Goal: Task Accomplishment & Management: Use online tool/utility

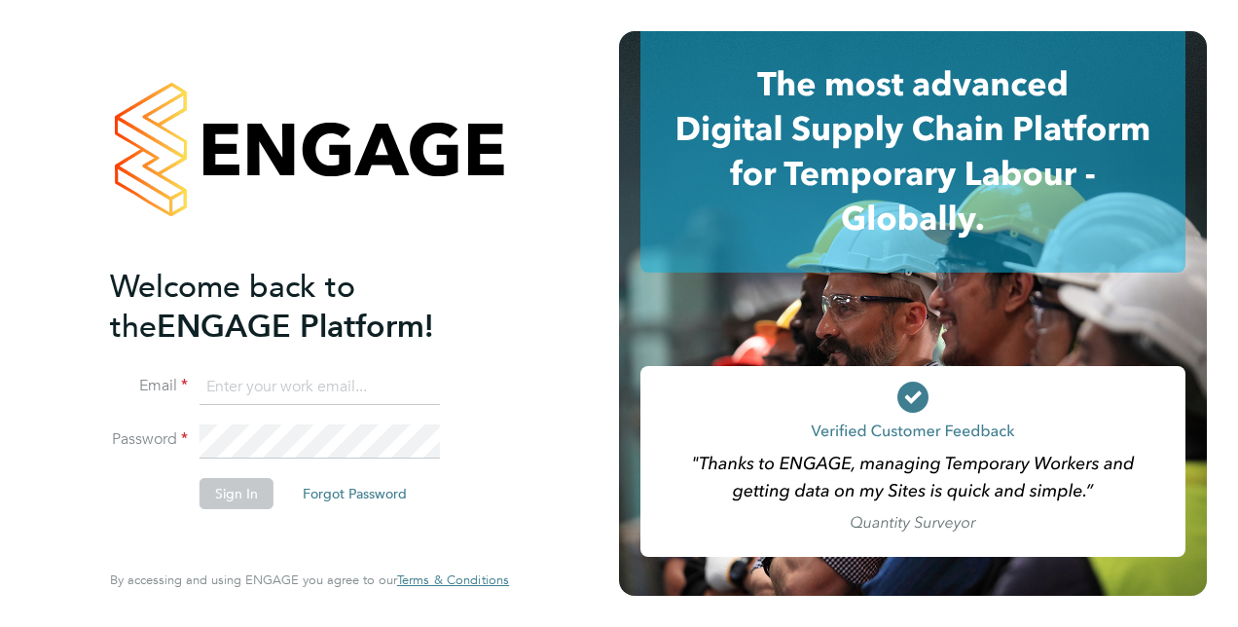
type input "david.jamieson@vistry.co.uk"
click at [231, 496] on button "Sign In" at bounding box center [237, 493] width 74 height 31
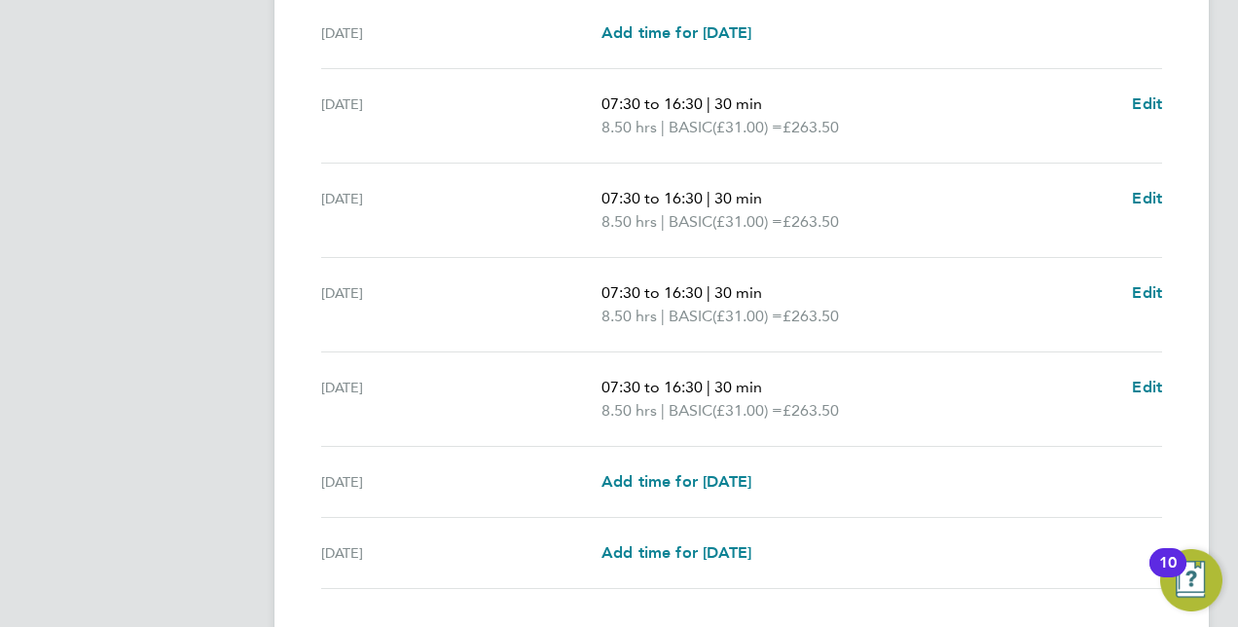
scroll to position [752, 0]
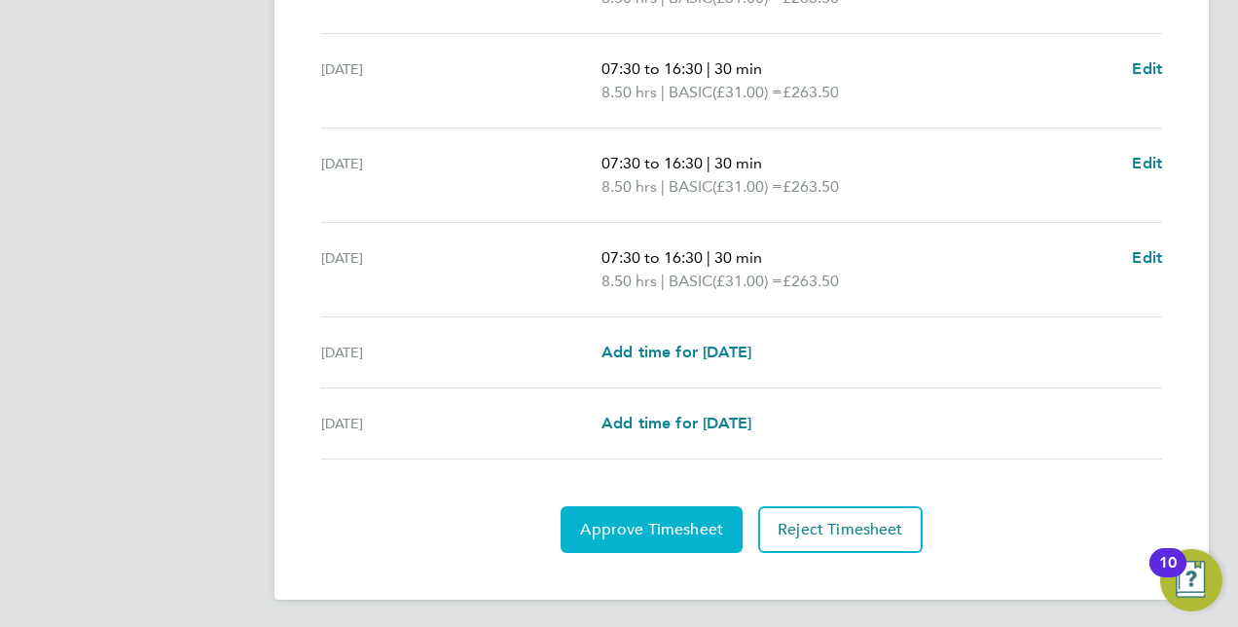
click at [691, 526] on span "Approve Timesheet" at bounding box center [651, 529] width 143 height 19
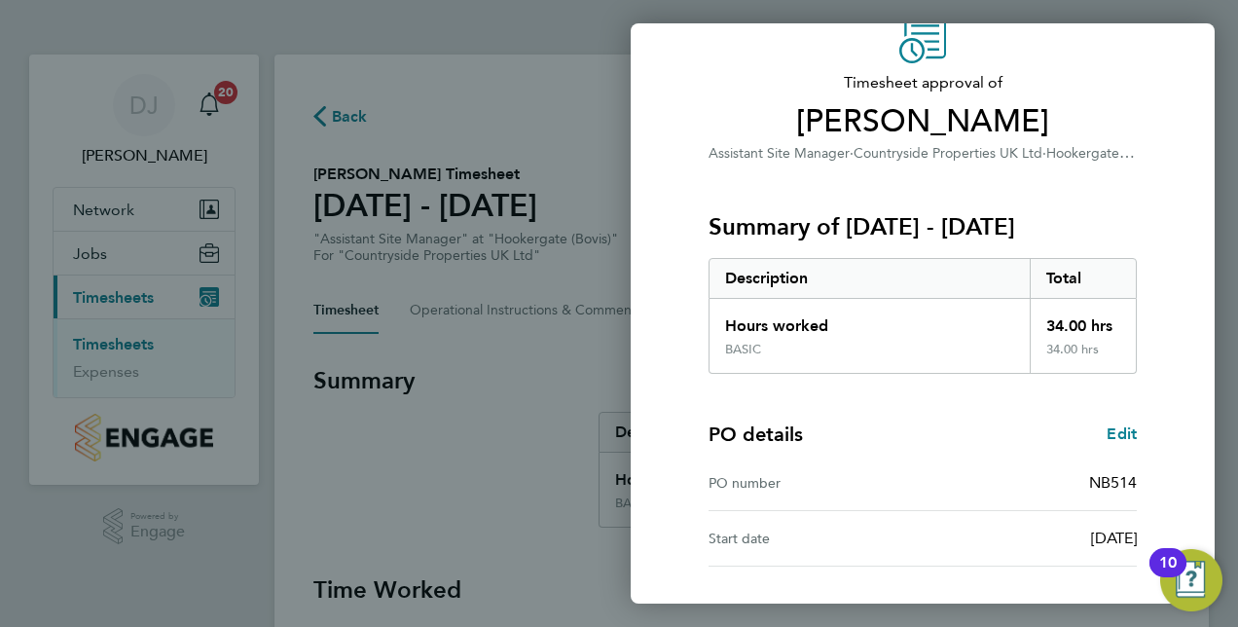
scroll to position [248, 0]
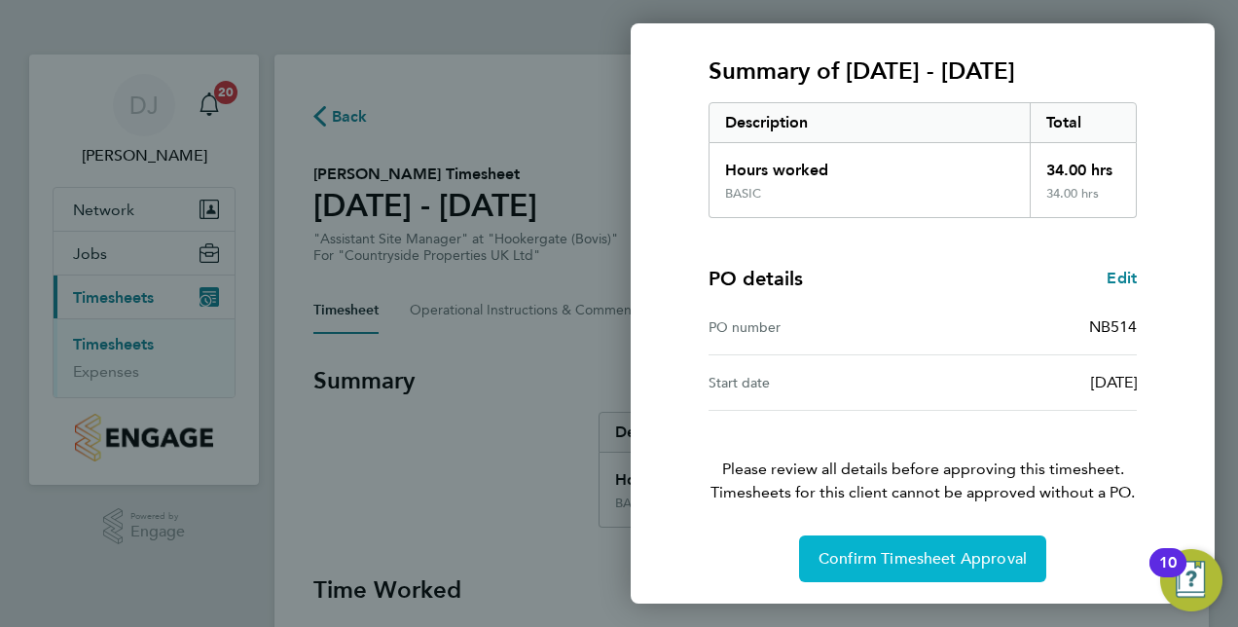
click at [933, 559] on span "Confirm Timesheet Approval" at bounding box center [923, 558] width 208 height 19
